Goal: Task Accomplishment & Management: Use online tool/utility

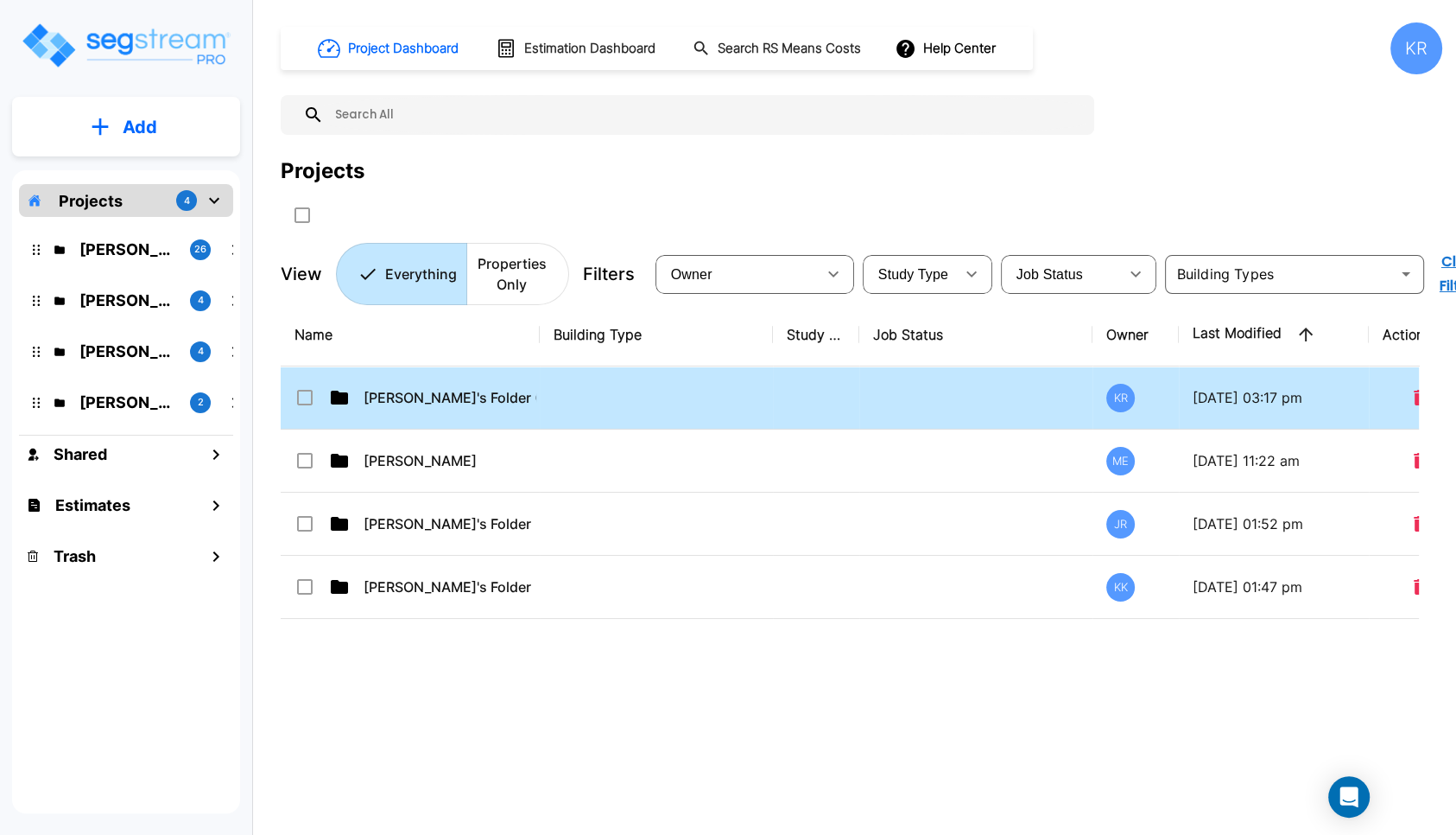
click at [889, 413] on td at bounding box center [976, 398] width 233 height 63
checkbox input "true"
click at [889, 413] on td at bounding box center [976, 398] width 233 height 63
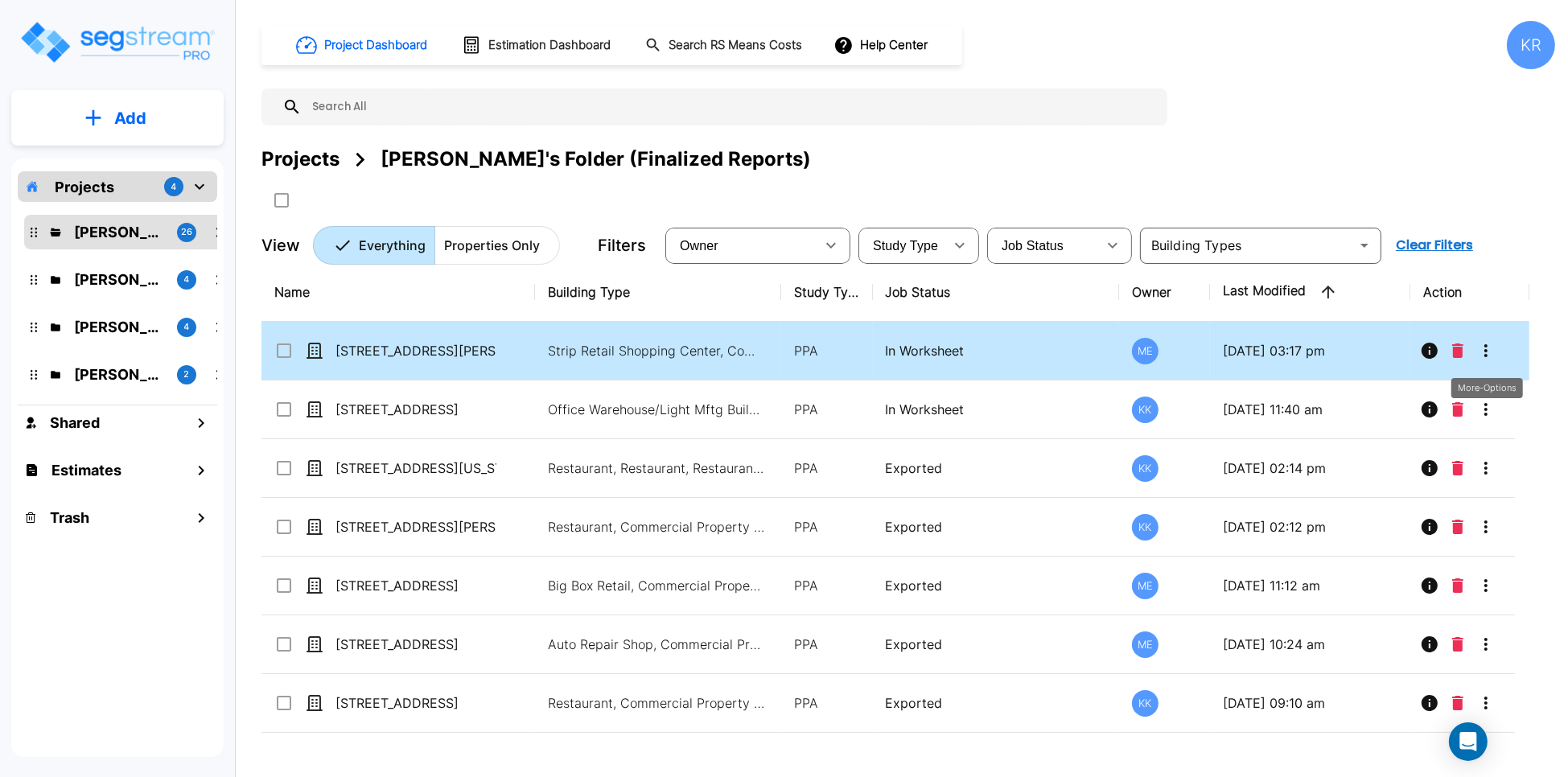
click at [1356, 349] on icon "More-Options" at bounding box center [1485, 350] width 19 height 19
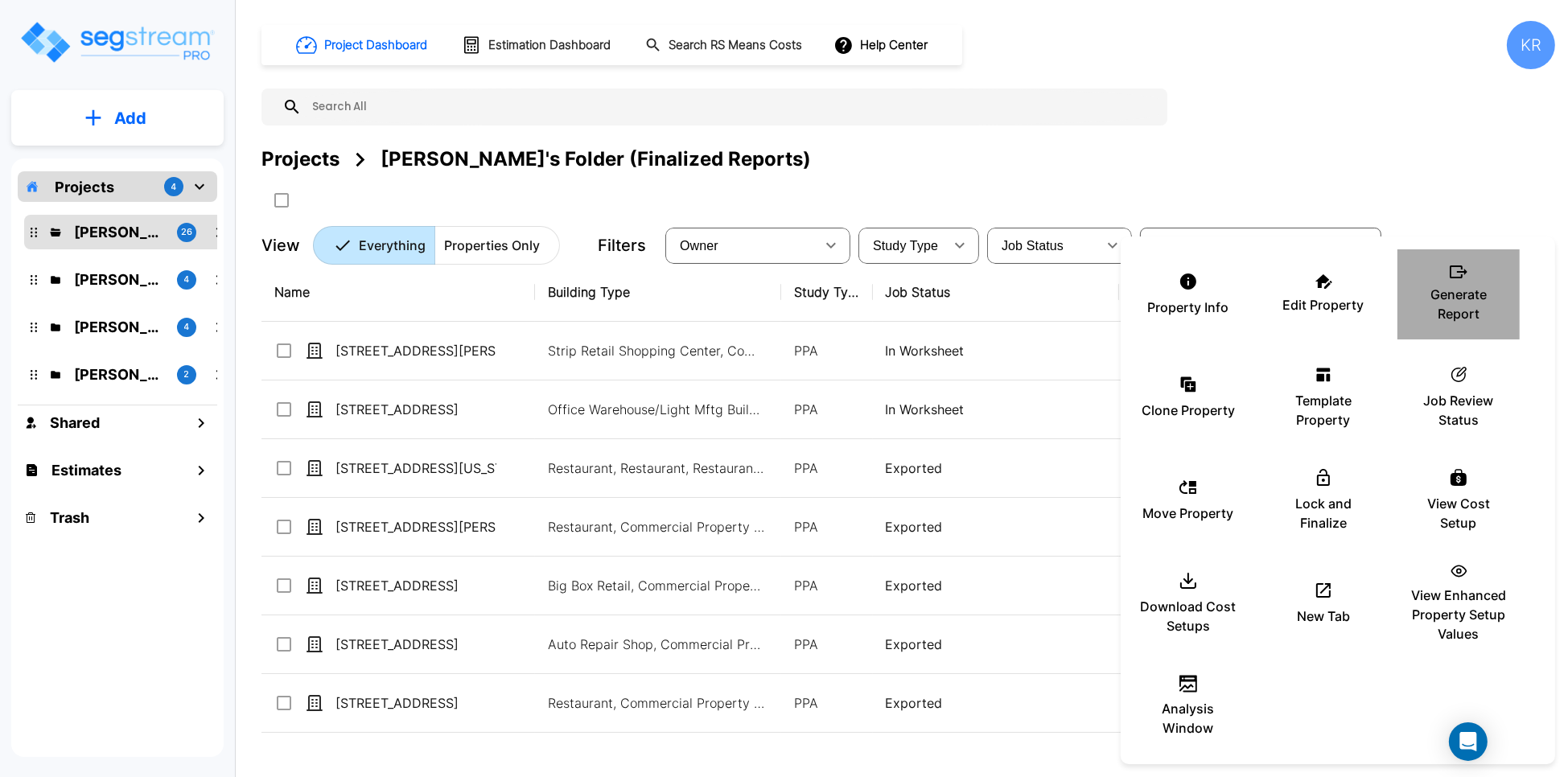
click at [1356, 303] on p "Generate Report" at bounding box center [1458, 304] width 96 height 39
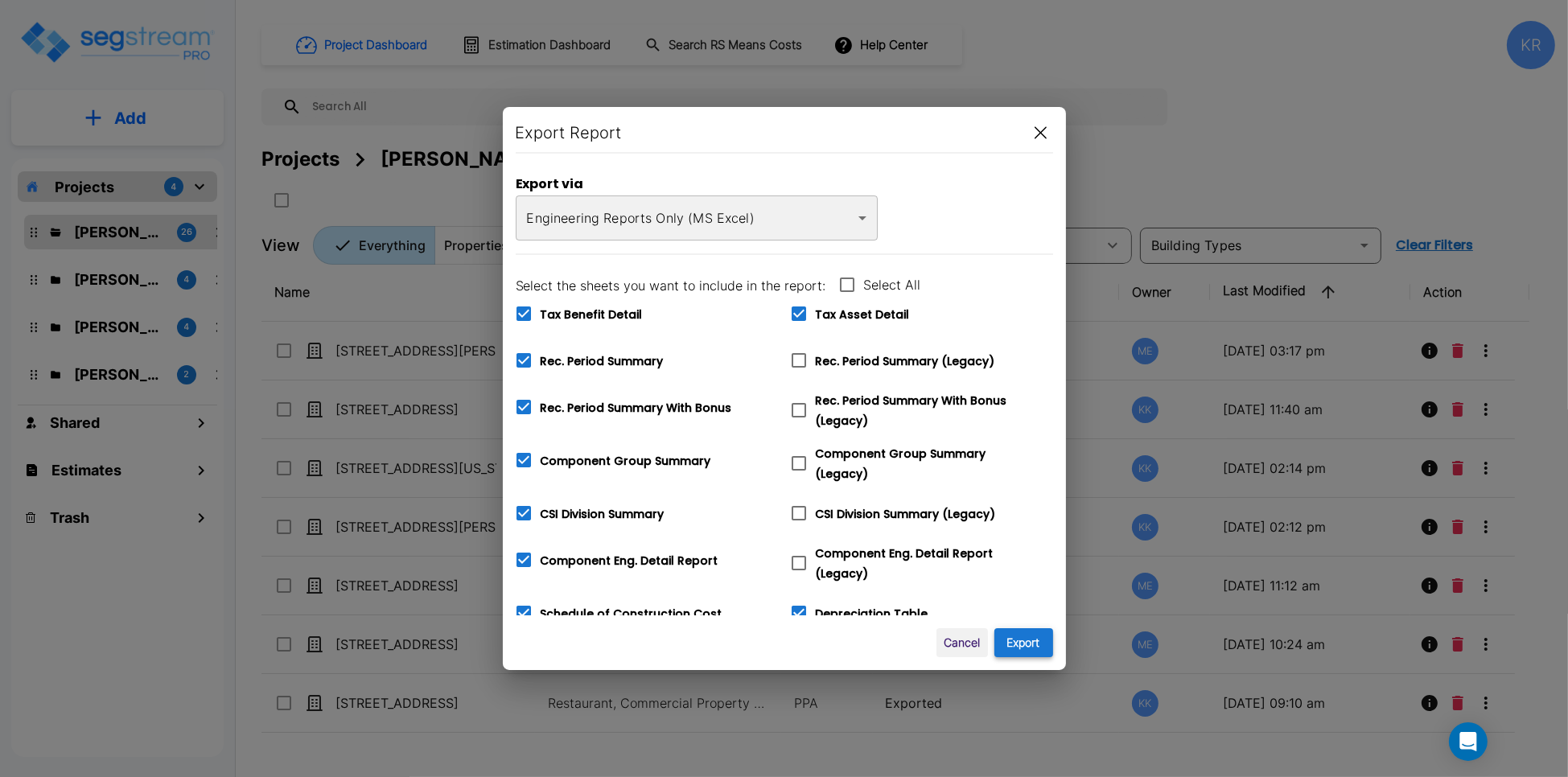
click at [1022, 643] on button "Export" at bounding box center [1023, 643] width 59 height 29
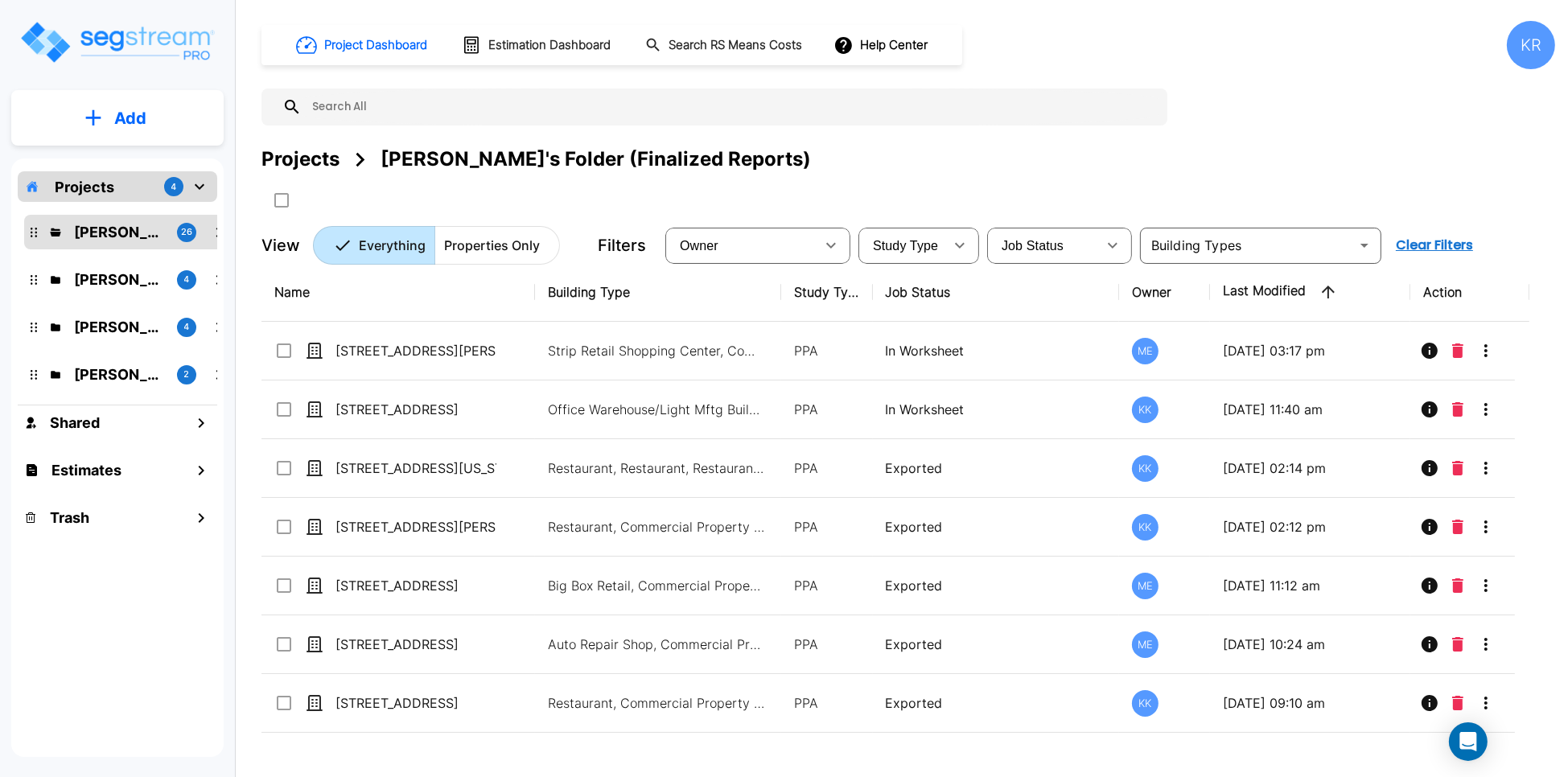
click at [1093, 39] on div "Project Dashboard Estimation Dashboard Search RS Means Costs Help Center KR" at bounding box center [908, 45] width 1293 height 49
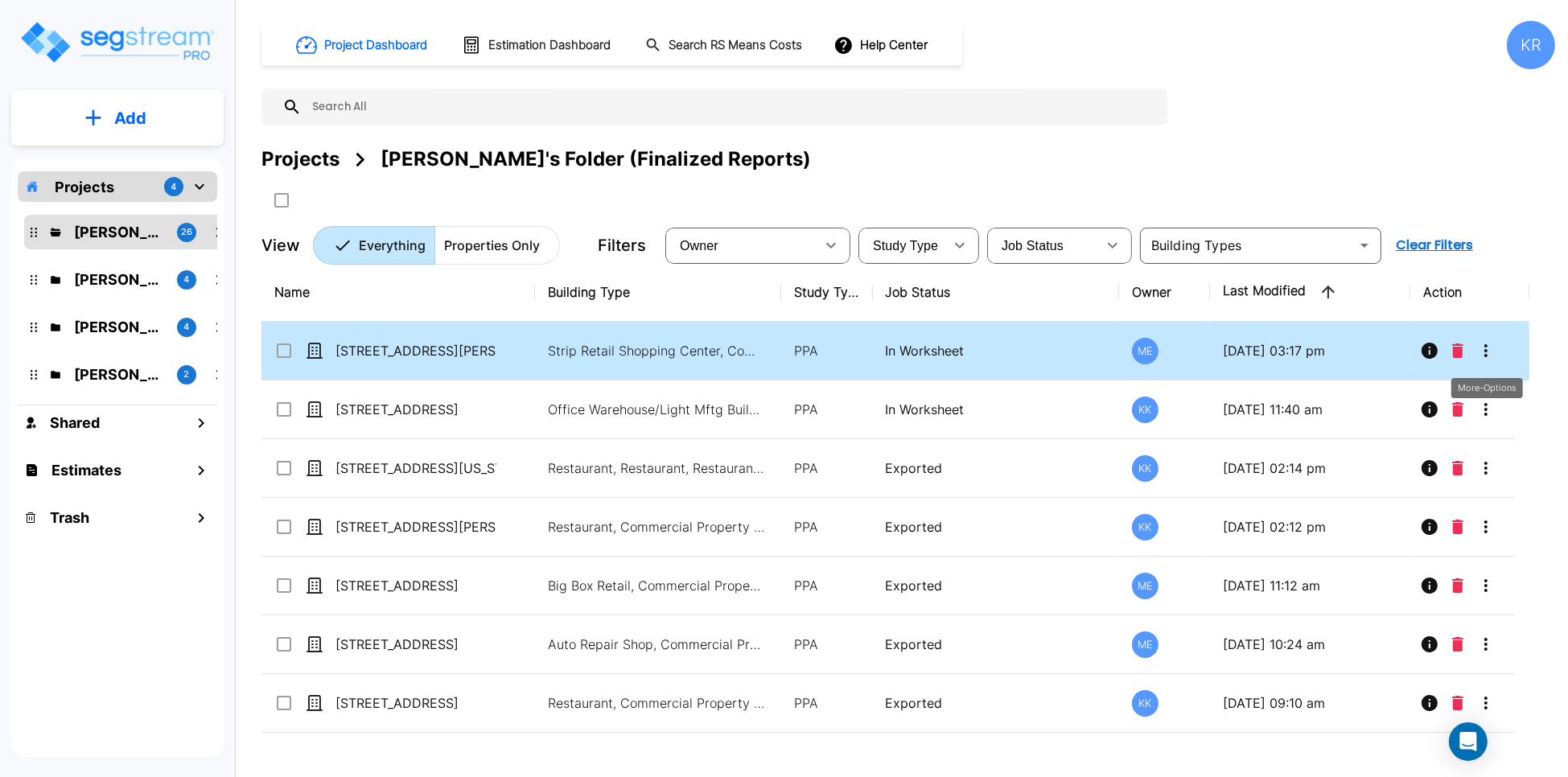
click at [1356, 350] on icon "More-Options" at bounding box center [1486, 351] width 4 height 13
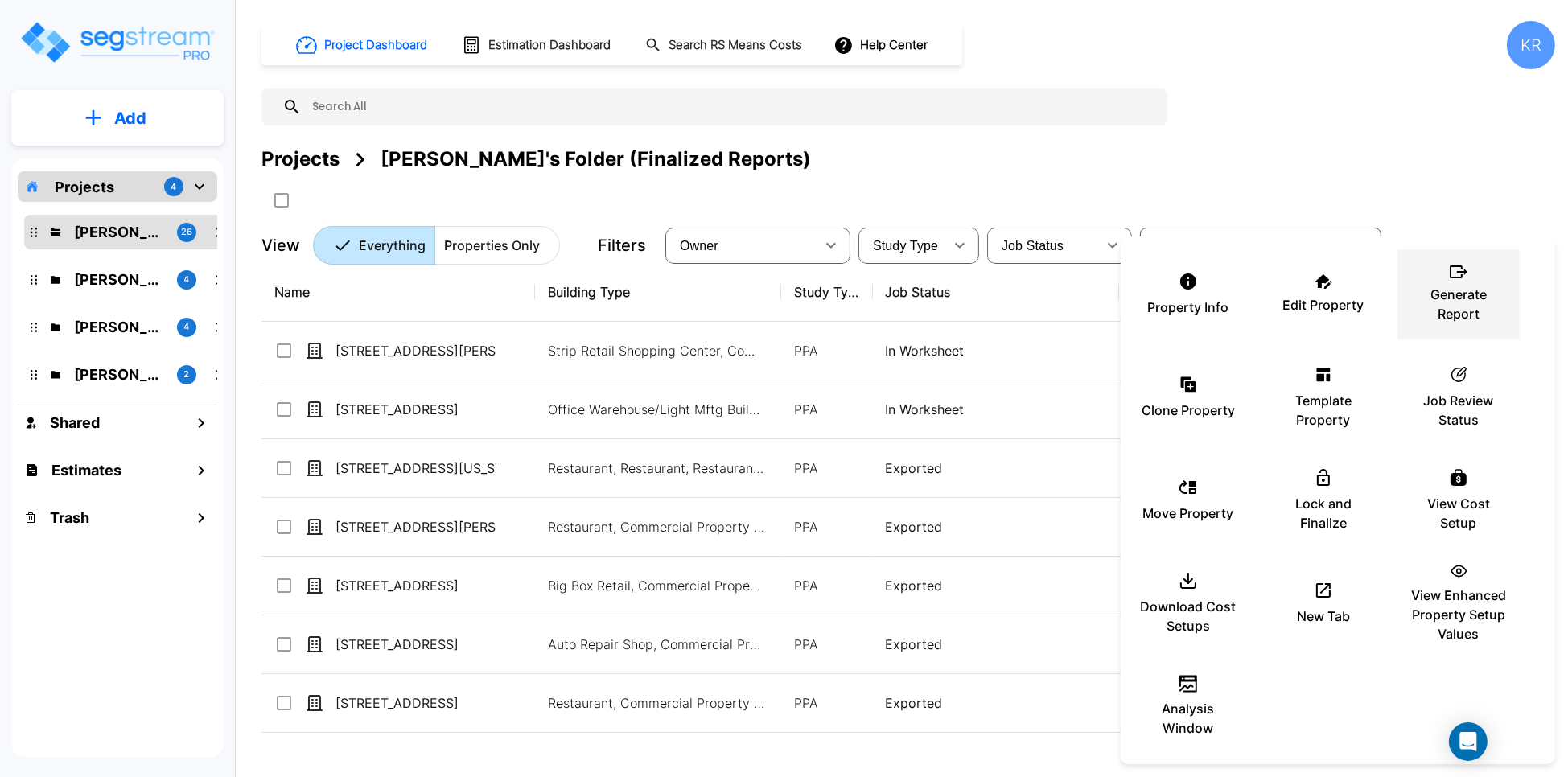
click at [1356, 275] on icon at bounding box center [1458, 272] width 17 height 13
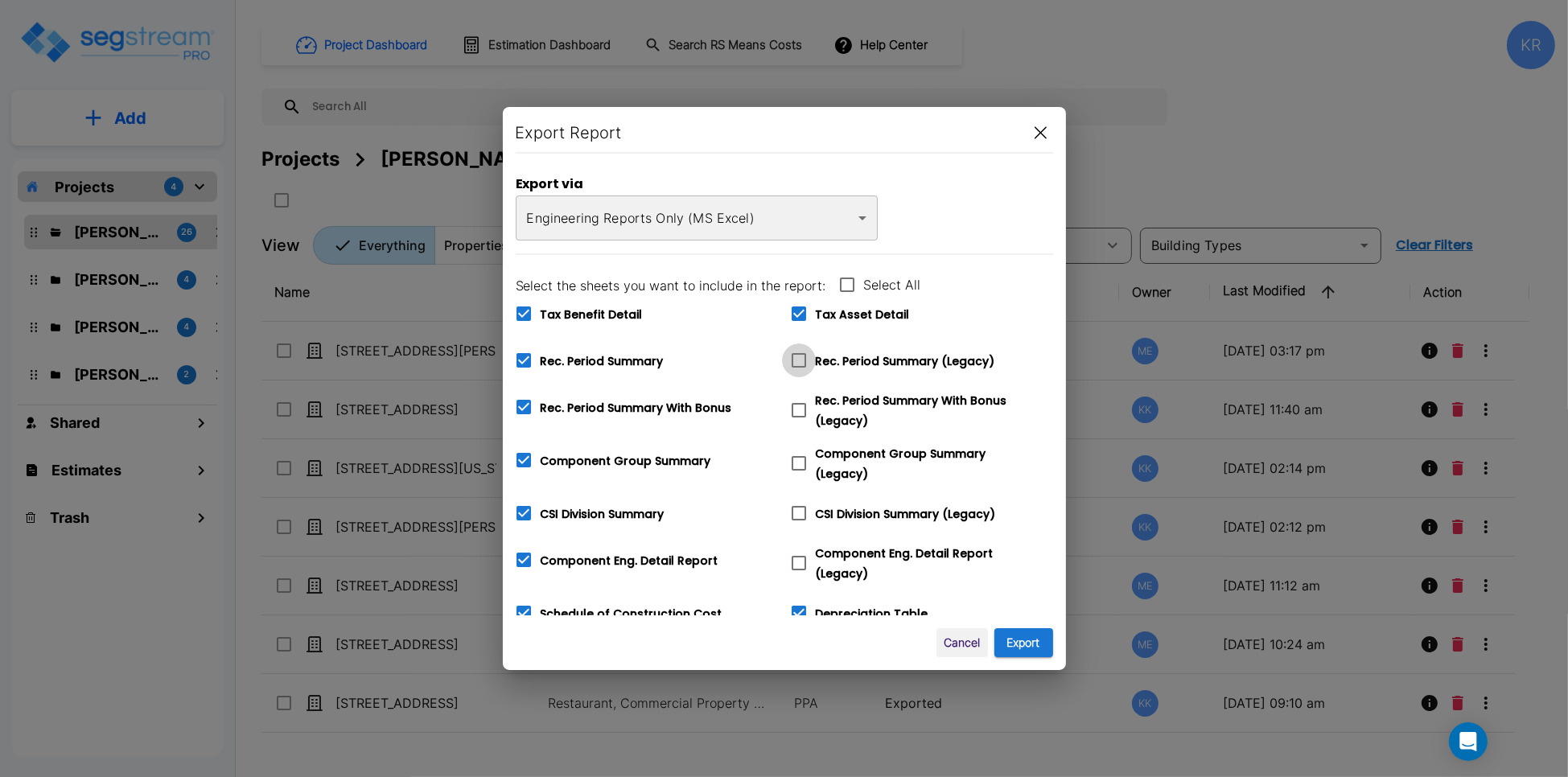
click at [796, 359] on icon at bounding box center [798, 360] width 19 height 19
click at [796, 357] on input "Rec. Period Summary (Legacy)" at bounding box center [790, 350] width 17 height 14
checkbox input "true"
checkbox input "false"
click at [802, 409] on icon at bounding box center [798, 410] width 19 height 19
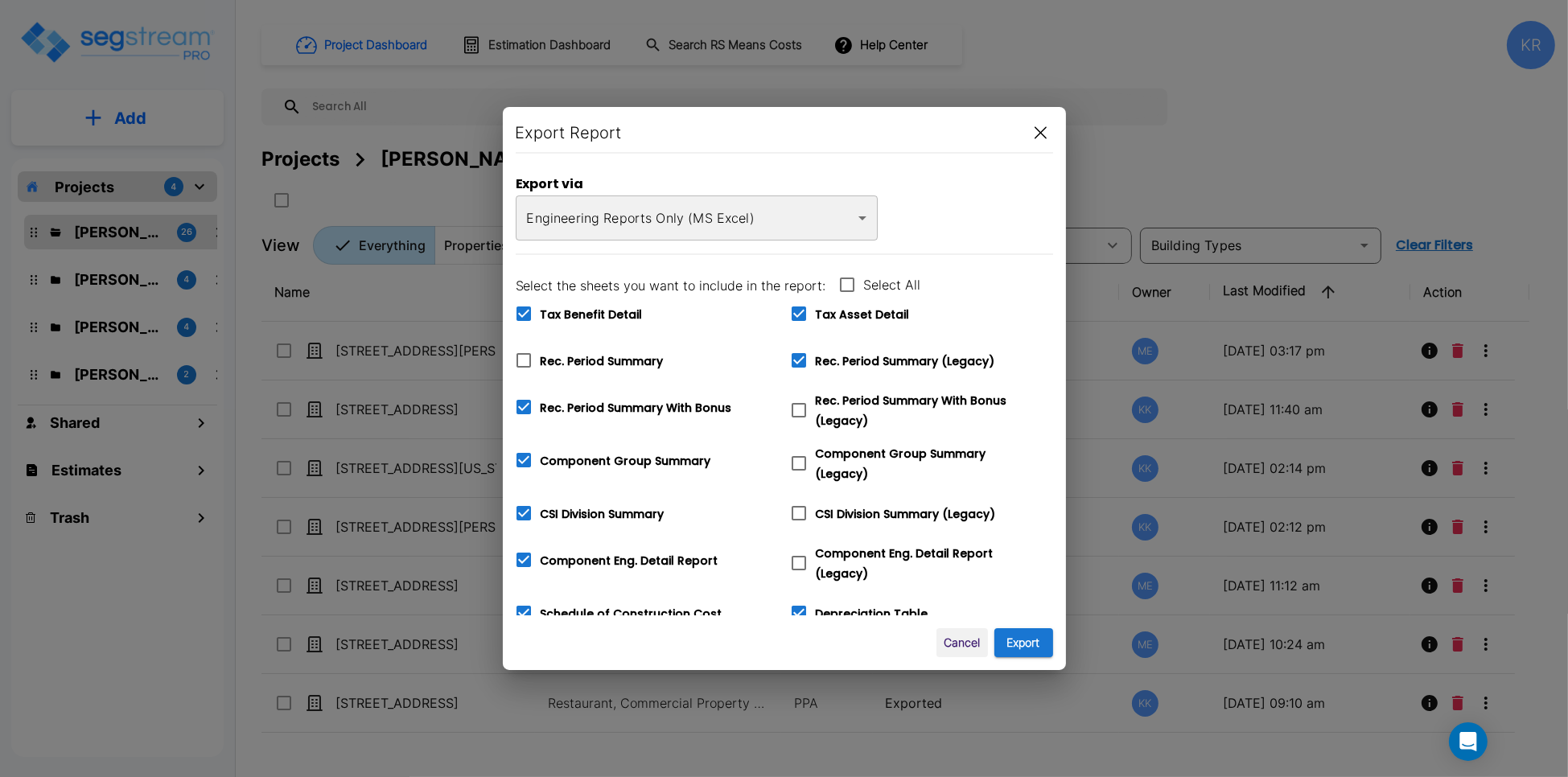
click at [798, 407] on input "Rec. Period Summary With Bonus (Legacy)" at bounding box center [790, 400] width 17 height 14
checkbox input "true"
checkbox input "false"
click at [801, 460] on icon at bounding box center [798, 463] width 19 height 19
click at [798, 460] on input "Component Group Summary (Legacy)" at bounding box center [790, 453] width 17 height 14
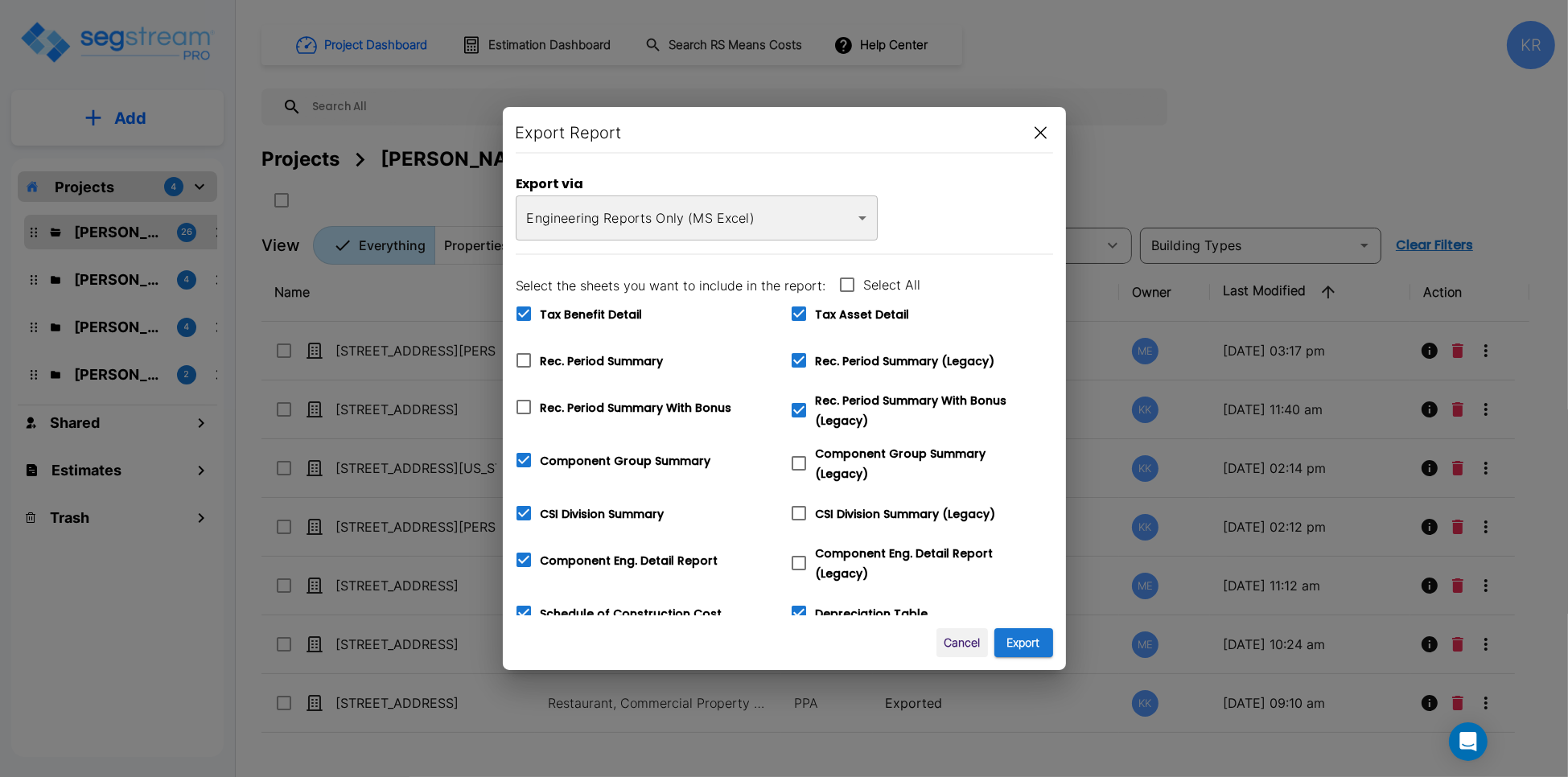
checkbox input "true"
checkbox input "false"
click at [799, 508] on icon at bounding box center [798, 512] width 19 height 19
click at [798, 508] on input "CSI Division Summary (Legacy)" at bounding box center [790, 502] width 17 height 14
checkbox input "true"
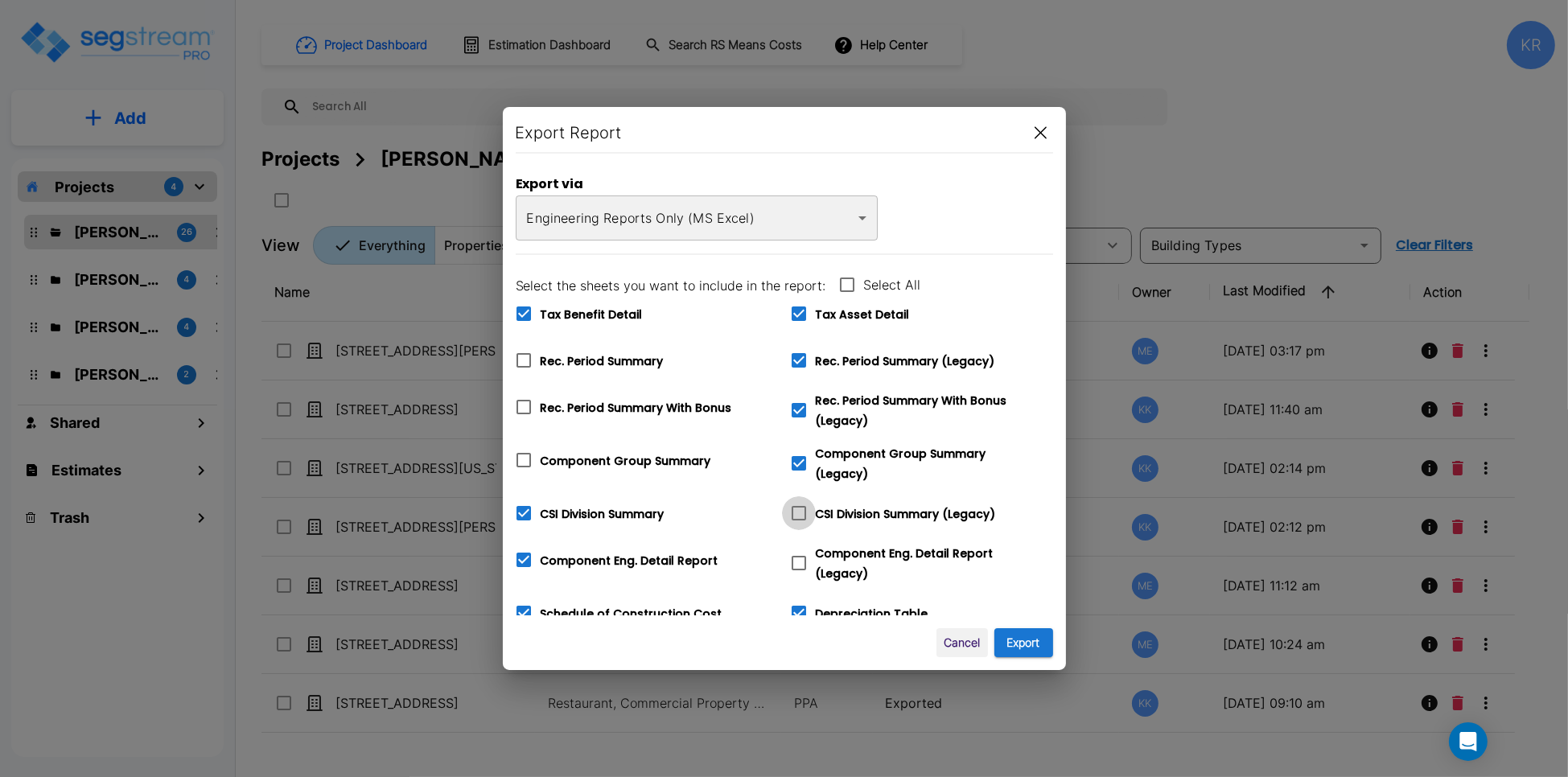
checkbox input "false"
click at [799, 553] on icon at bounding box center [798, 562] width 19 height 19
click at [798, 553] on input "Component Eng. Detail Report (Legacy)" at bounding box center [790, 553] width 17 height 14
checkbox input "true"
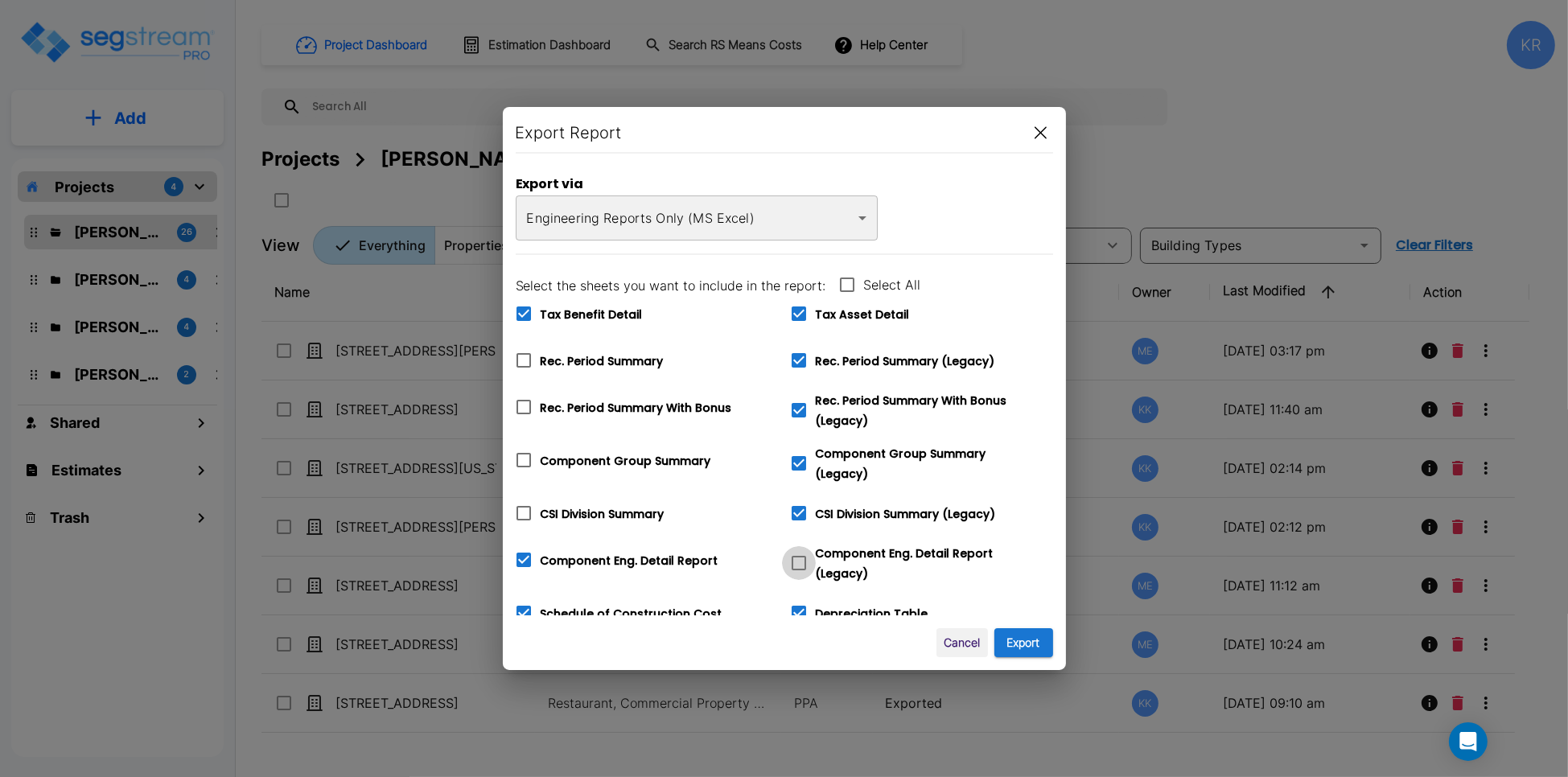
checkbox input "false"
click at [519, 605] on icon at bounding box center [524, 613] width 19 height 19
click at [519, 605] on input "Schedule of Construction Cost" at bounding box center [515, 602] width 17 height 14
checkbox input "false"
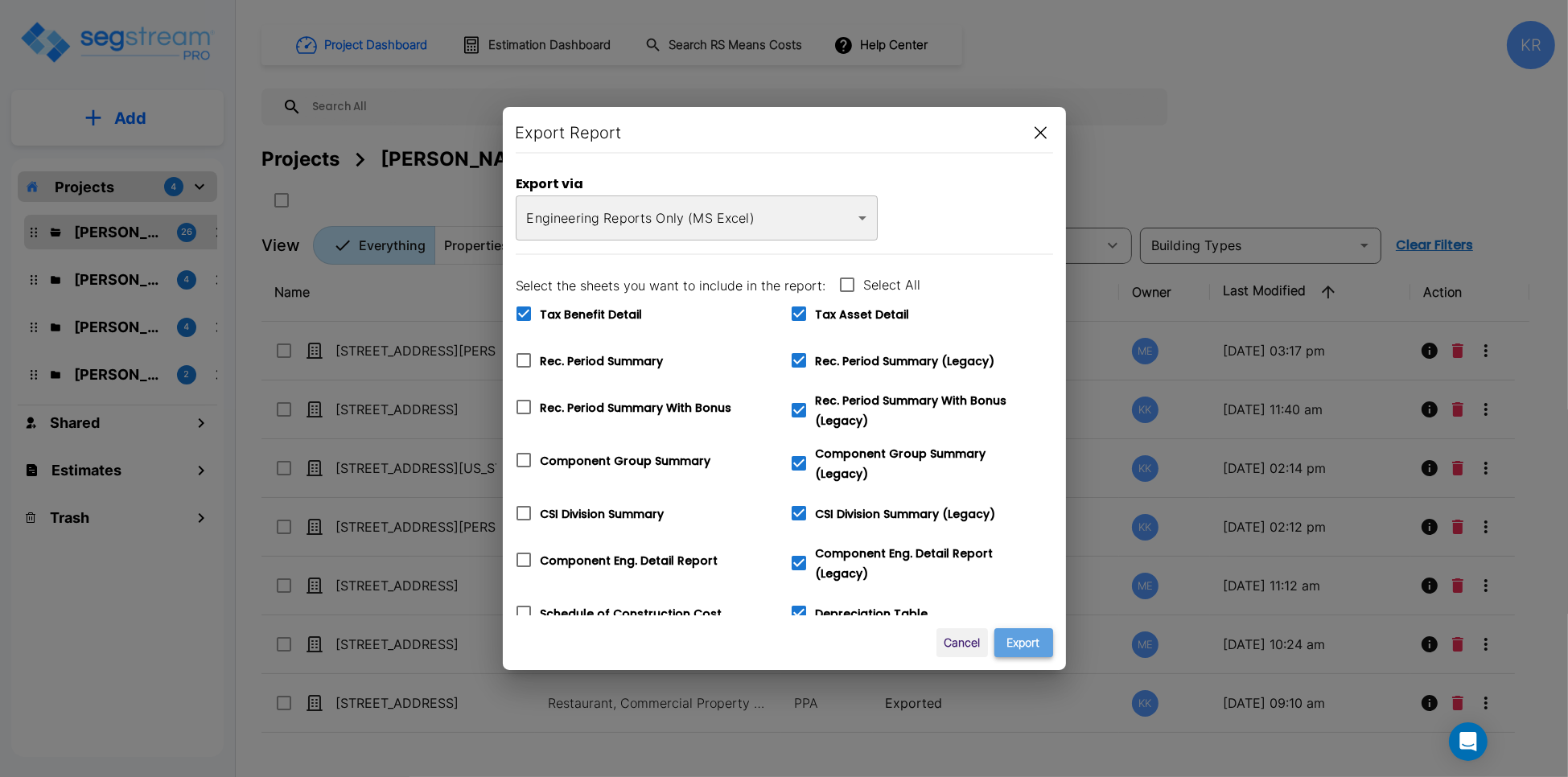
click at [1040, 647] on button "Export" at bounding box center [1023, 643] width 59 height 29
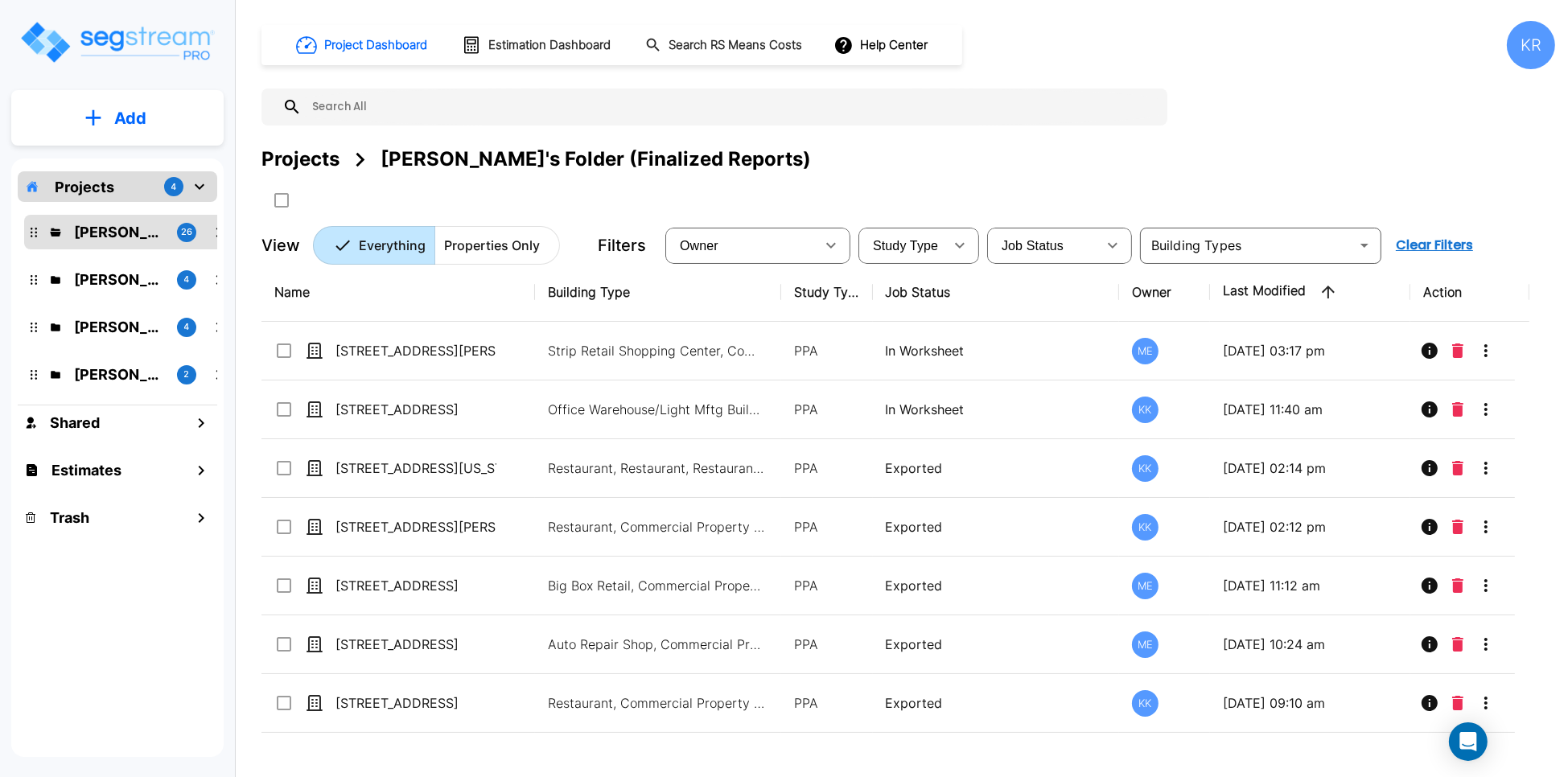
drag, startPoint x: 886, startPoint y: 173, endPoint x: 860, endPoint y: 183, distance: 27.9
click at [873, 179] on div "Projects [PERSON_NAME]'s Folder (Finalized Reports)" at bounding box center [908, 179] width 1293 height 68
